Goal: Book appointment/travel/reservation

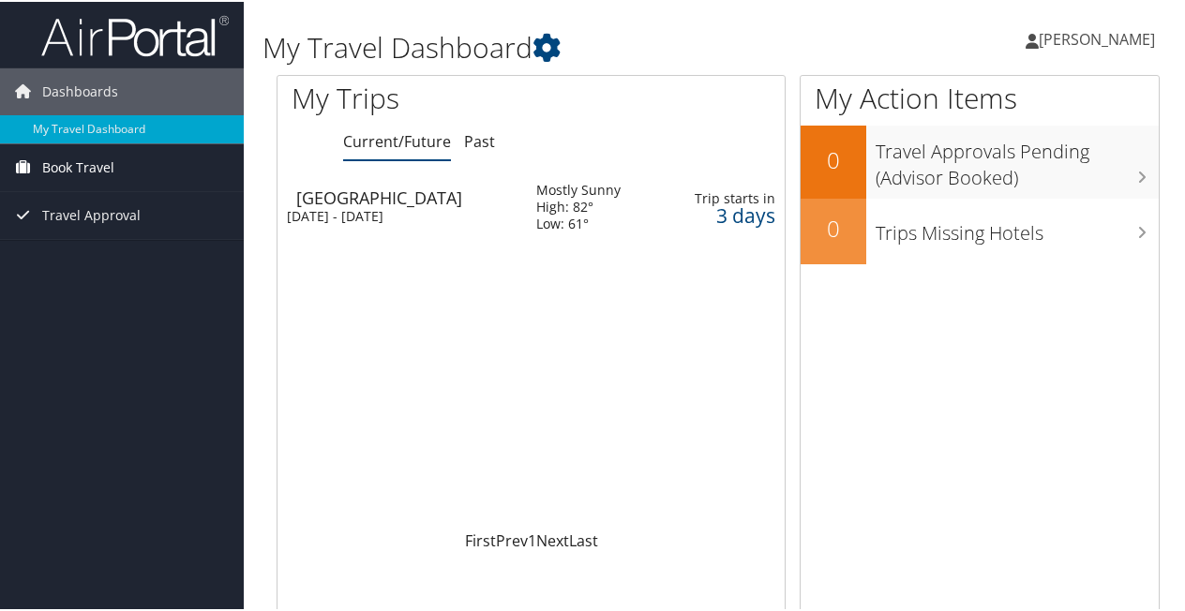
click at [69, 169] on span "Book Travel" at bounding box center [78, 165] width 72 height 47
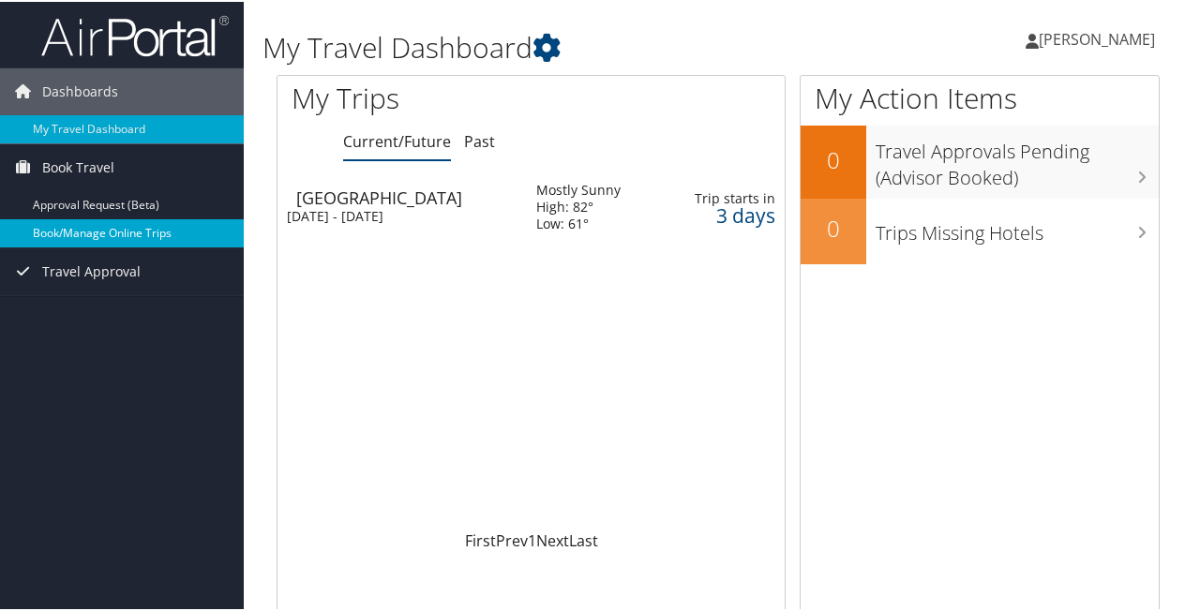
click at [77, 229] on link "Book/Manage Online Trips" at bounding box center [122, 231] width 244 height 28
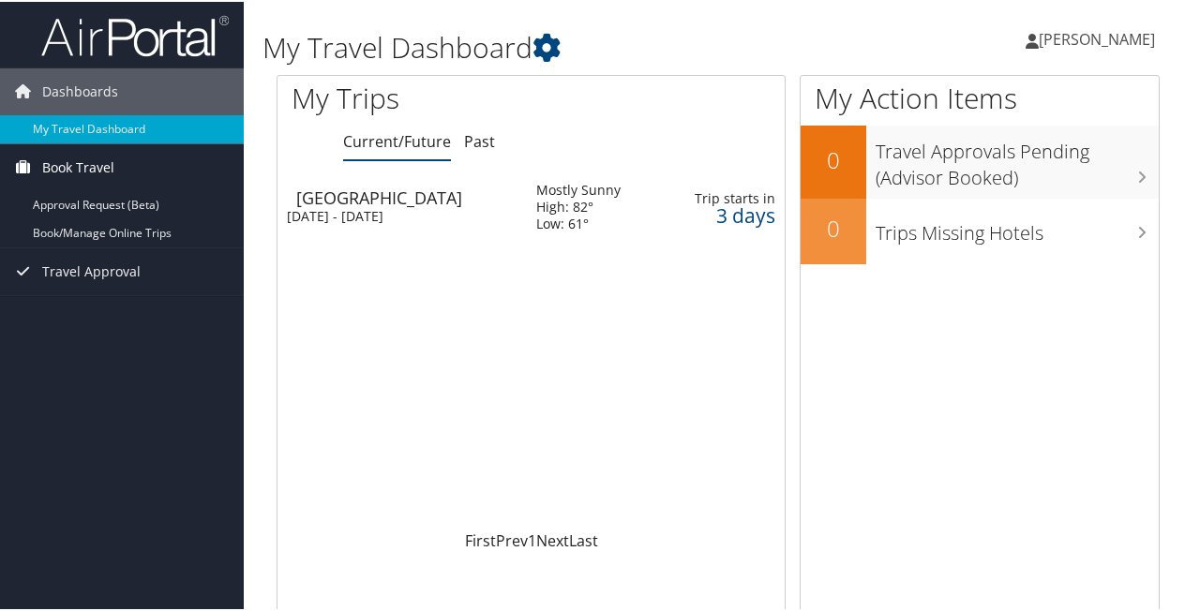
click at [84, 168] on span "Book Travel" at bounding box center [78, 165] width 72 height 47
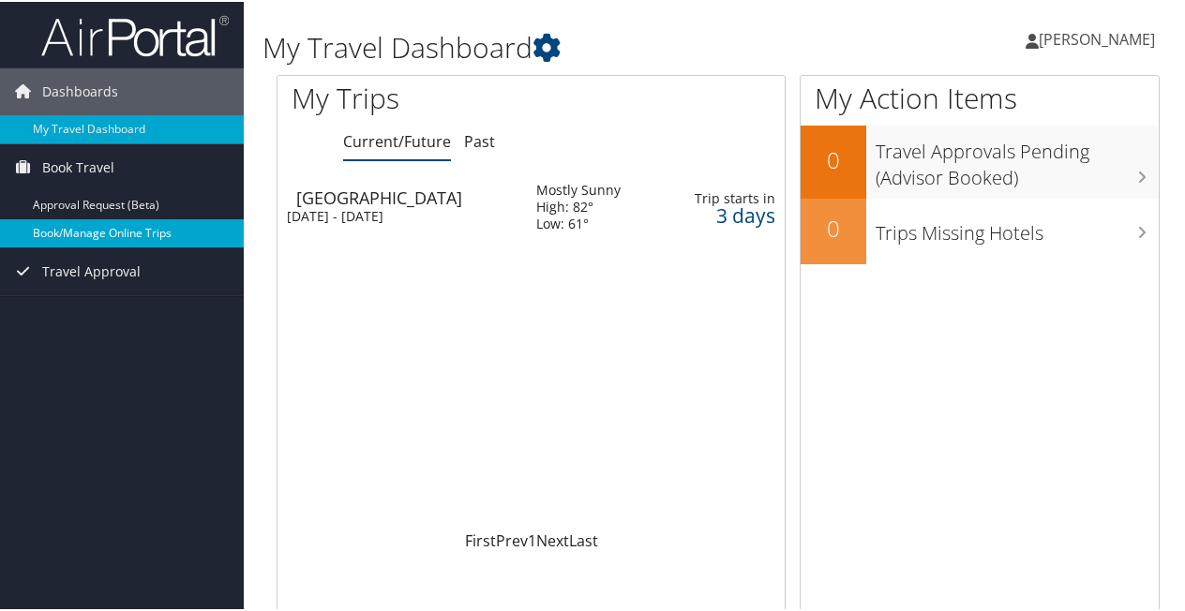
click at [82, 227] on link "Book/Manage Online Trips" at bounding box center [122, 231] width 244 height 28
